Goal: Information Seeking & Learning: Learn about a topic

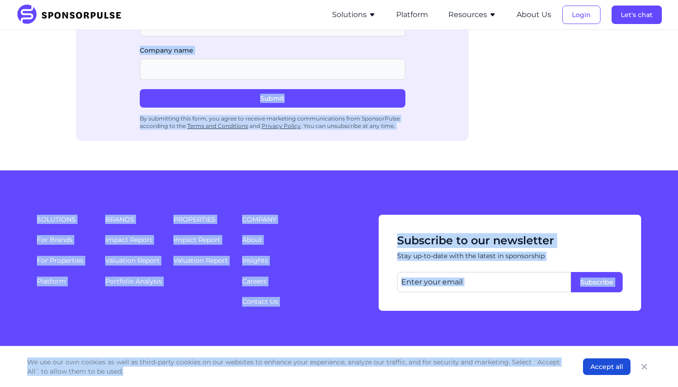
scroll to position [1069, 0]
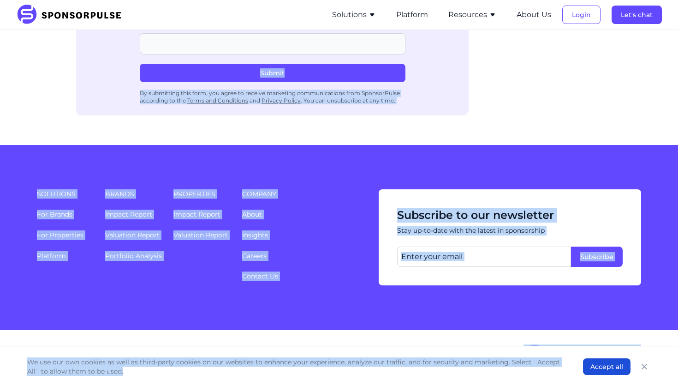
drag, startPoint x: 83, startPoint y: 98, endPoint x: 358, endPoint y: 386, distance: 398.1
copy div "Loremipsu dol Sita: Consecte’a Elit se Doeius Tempori utl Etdoloremag al Enimad…"
click at [634, 148] on div "Solutions For Brands For Properties Platform Brands Impact Report Valuation Rep…" at bounding box center [339, 237] width 678 height 185
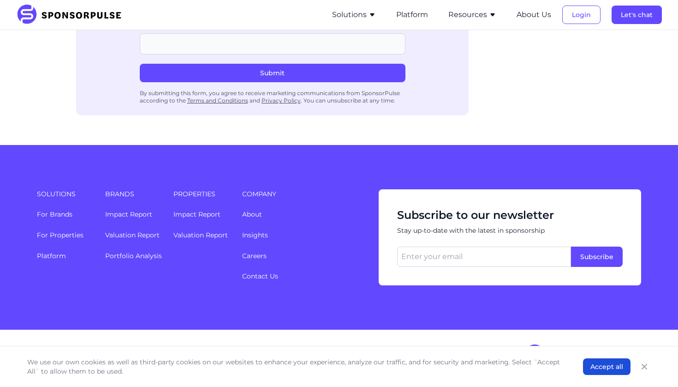
drag, startPoint x: 663, startPoint y: 111, endPoint x: 649, endPoint y: 67, distance: 45.8
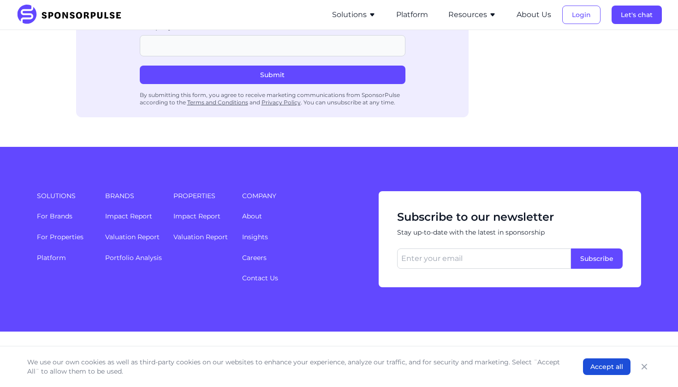
scroll to position [490, 0]
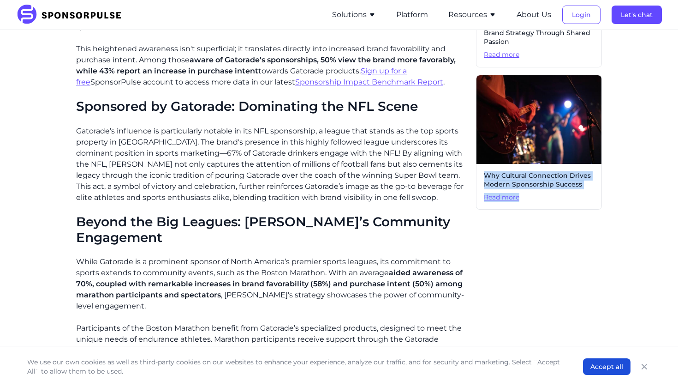
drag, startPoint x: 622, startPoint y: 158, endPoint x: 612, endPoint y: 233, distance: 75.0
click at [612, 233] on div "Home Insights Elevating the Game: Gatorade’s Role in Sports Culture and Sponsor…" at bounding box center [339, 131] width 631 height 1169
click at [639, 251] on div "Home Insights Elevating the Game: Gatorade’s Role in Sports Culture and Sponsor…" at bounding box center [339, 131] width 631 height 1169
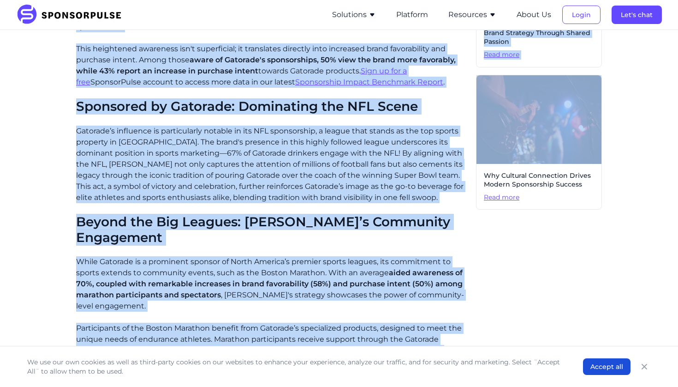
drag, startPoint x: 675, startPoint y: 105, endPoint x: 662, endPoint y: 34, distance: 71.8
click at [662, 34] on div "Home Insights Elevating the Game: Gatorade’s Role in Sports Culture and Sponsor…" at bounding box center [339, 131] width 678 height 1183
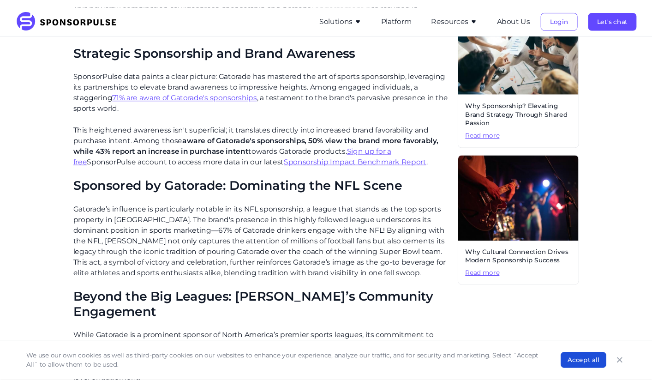
scroll to position [198, 0]
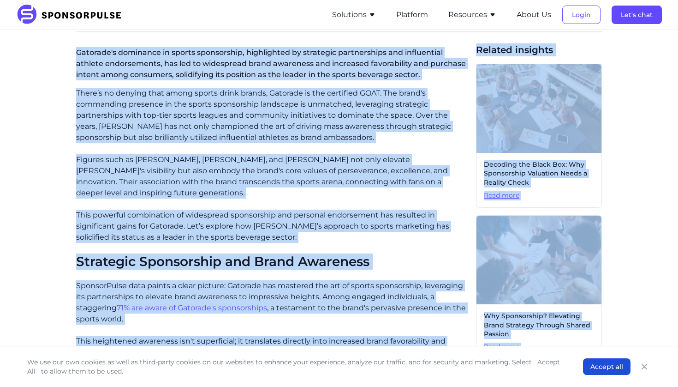
drag, startPoint x: 78, startPoint y: 48, endPoint x: 453, endPoint y: 347, distance: 479.7
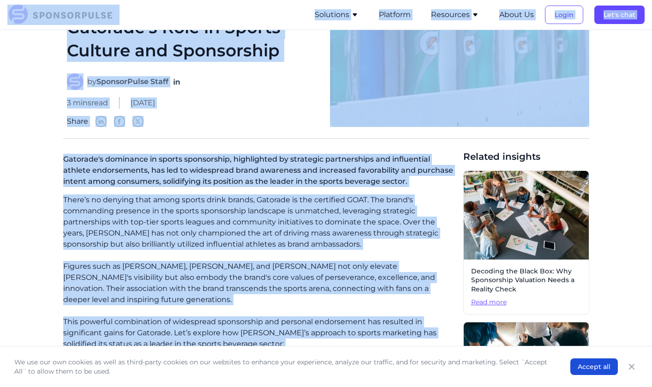
scroll to position [78, 0]
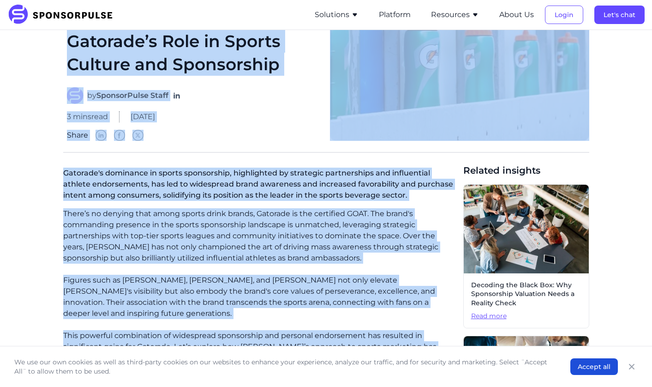
drag, startPoint x: 186, startPoint y: 175, endPoint x: 20, endPoint y: 30, distance: 220.7
copy article "Loremips’d Sita co Adipis Elitsed doe Temporincid ut LaboreeTdolo Magna 6 aliq …"
